Goal: Register for event/course

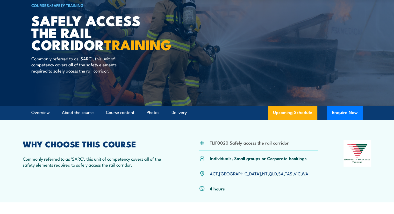
scroll to position [52, 0]
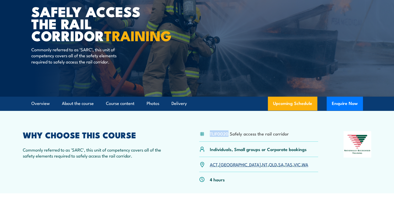
drag, startPoint x: 211, startPoint y: 134, endPoint x: 227, endPoint y: 133, distance: 16.6
click at [227, 133] on li "TLIF0020 Safely access the rail corridor" at bounding box center [249, 134] width 79 height 6
click at [238, 138] on div "TLIF0020 Safely access the rail corridor" at bounding box center [258, 136] width 119 height 11
drag, startPoint x: 230, startPoint y: 135, endPoint x: 287, endPoint y: 135, distance: 57.3
click at [287, 135] on div "TLIF0020 Safely access the rail corridor" at bounding box center [258, 136] width 119 height 11
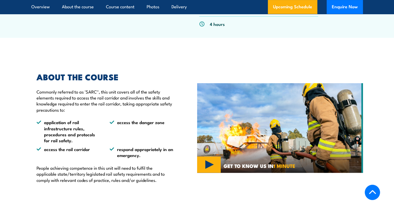
scroll to position [130, 0]
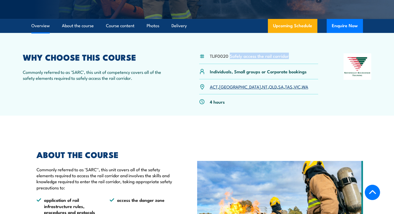
click at [269, 87] on link "QLD" at bounding box center [273, 87] width 8 height 6
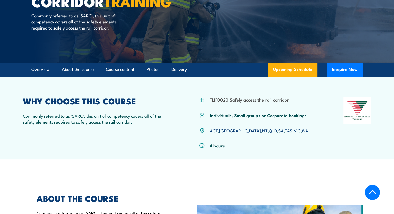
scroll to position [28, 0]
